Goal: Communication & Community: Answer question/provide support

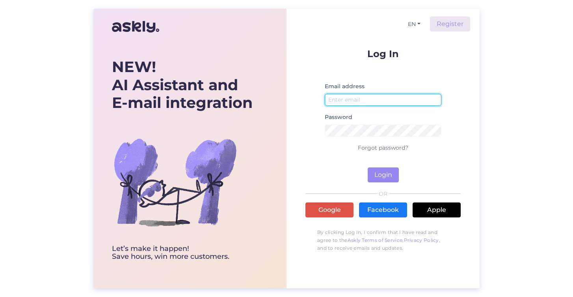
type input "[EMAIL_ADDRESS][DOMAIN_NAME]"
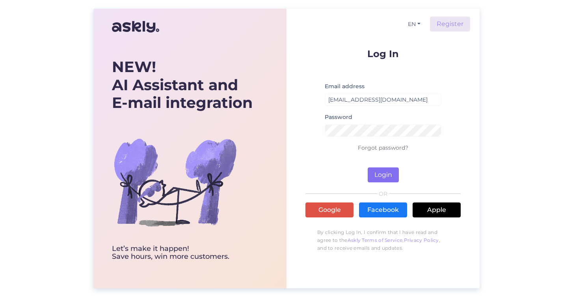
click at [392, 172] on button "Login" at bounding box center [382, 174] width 31 height 15
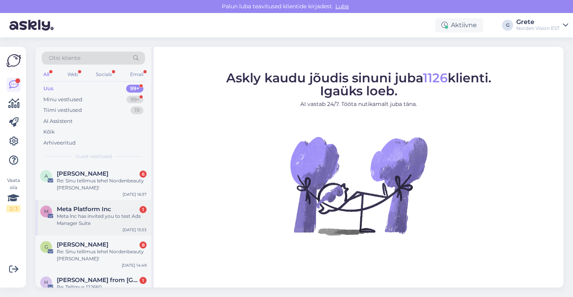
click at [103, 213] on div "Meta lnc has invited you to test Ads Manager Suite" at bounding box center [102, 220] width 90 height 14
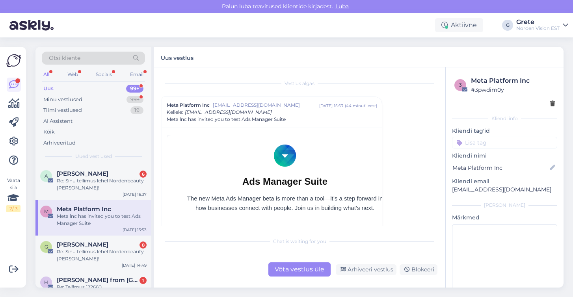
click at [100, 84] on div "Uus 99+" at bounding box center [93, 88] width 103 height 11
click at [89, 194] on div "A [PERSON_NAME] 6 Re: Sinu tellimus lehel Nordenbeauty [PERSON_NAME]! [DATE] 16…" at bounding box center [93, 182] width 116 height 35
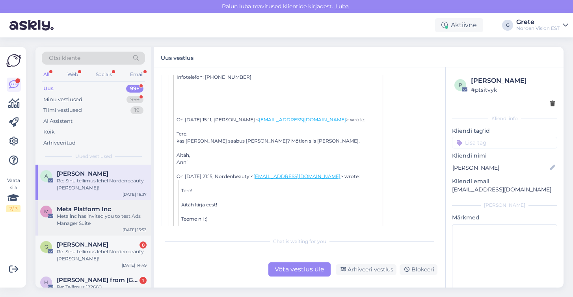
scroll to position [67, 0]
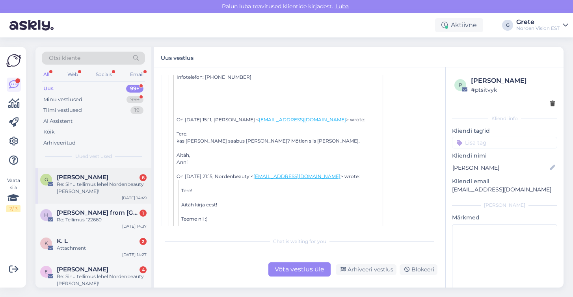
click at [89, 184] on div "Re: Sinu tellimus lehel Nordenbeauty [PERSON_NAME]!" at bounding box center [102, 188] width 90 height 14
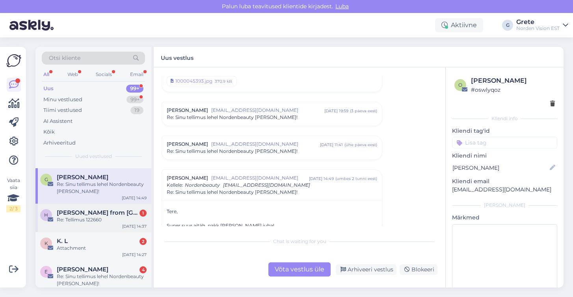
click at [89, 216] on div "Re: Tellimus 122660" at bounding box center [102, 219] width 90 height 7
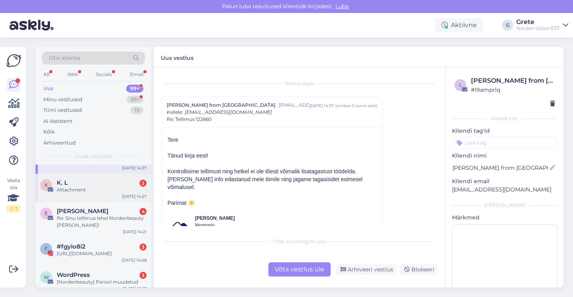
scroll to position [128, 0]
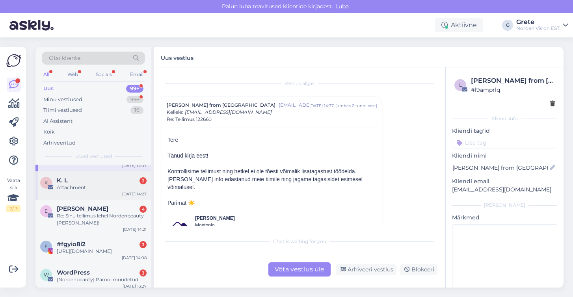
click at [98, 197] on div "[PERSON_NAME]. L 2 Attachment [DATE] 14:27" at bounding box center [93, 185] width 116 height 28
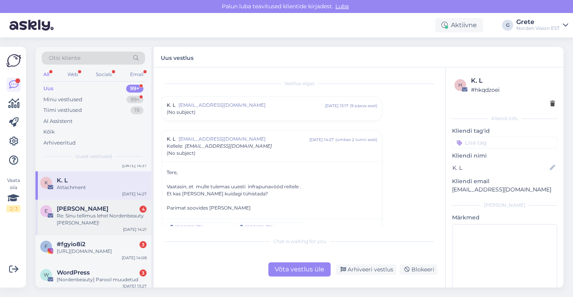
click at [103, 217] on div "Re: Sinu tellimus lehel Nordenbeauty [PERSON_NAME]!" at bounding box center [102, 219] width 90 height 14
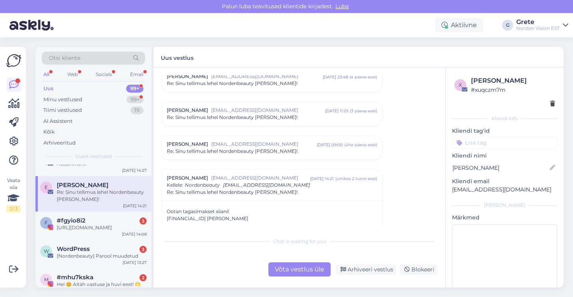
scroll to position [151, 0]
click at [102, 221] on div "#fgyio8i2 3" at bounding box center [102, 220] width 90 height 7
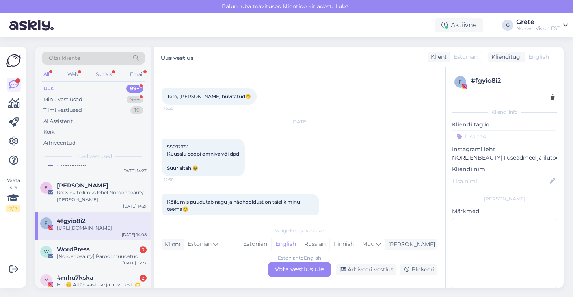
scroll to position [367, 0]
